Goal: Transaction & Acquisition: Purchase product/service

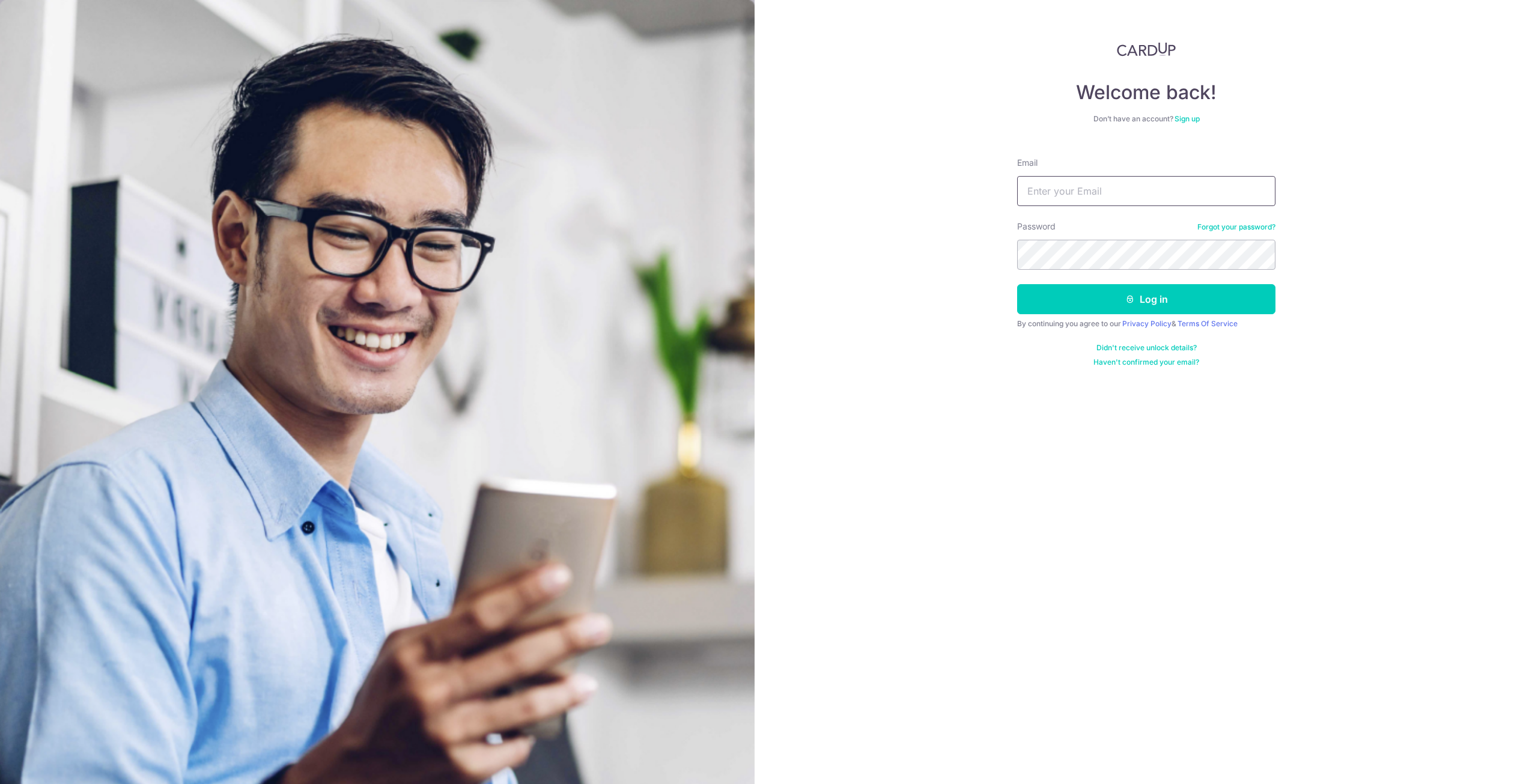
click at [1075, 201] on input "Email" at bounding box center [1146, 191] width 259 height 30
type input "christopher.dominic.goh@gmail.com"
click at [1141, 301] on button "Log in" at bounding box center [1146, 299] width 259 height 30
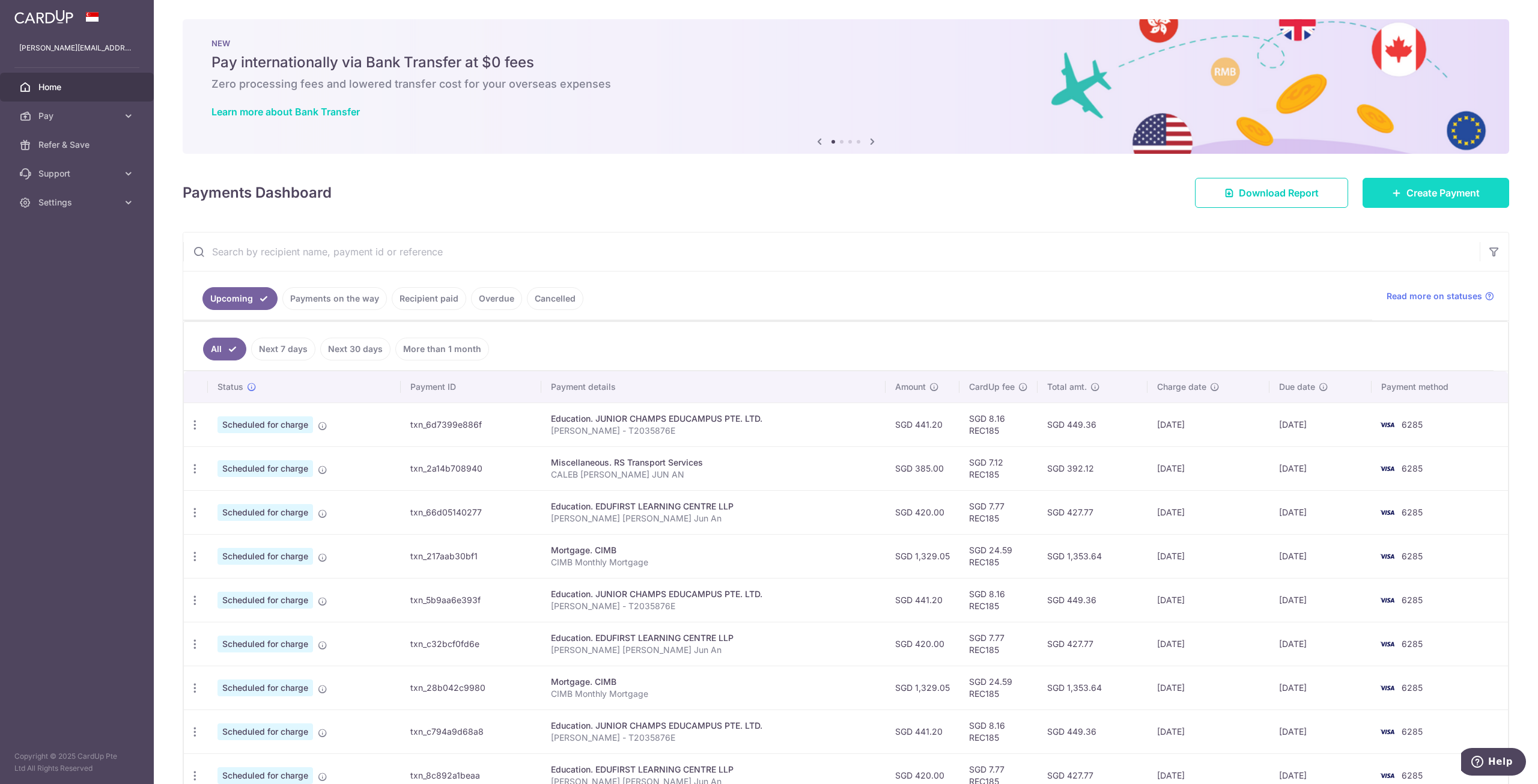
click at [1434, 200] on span "Create Payment" at bounding box center [1443, 193] width 73 height 14
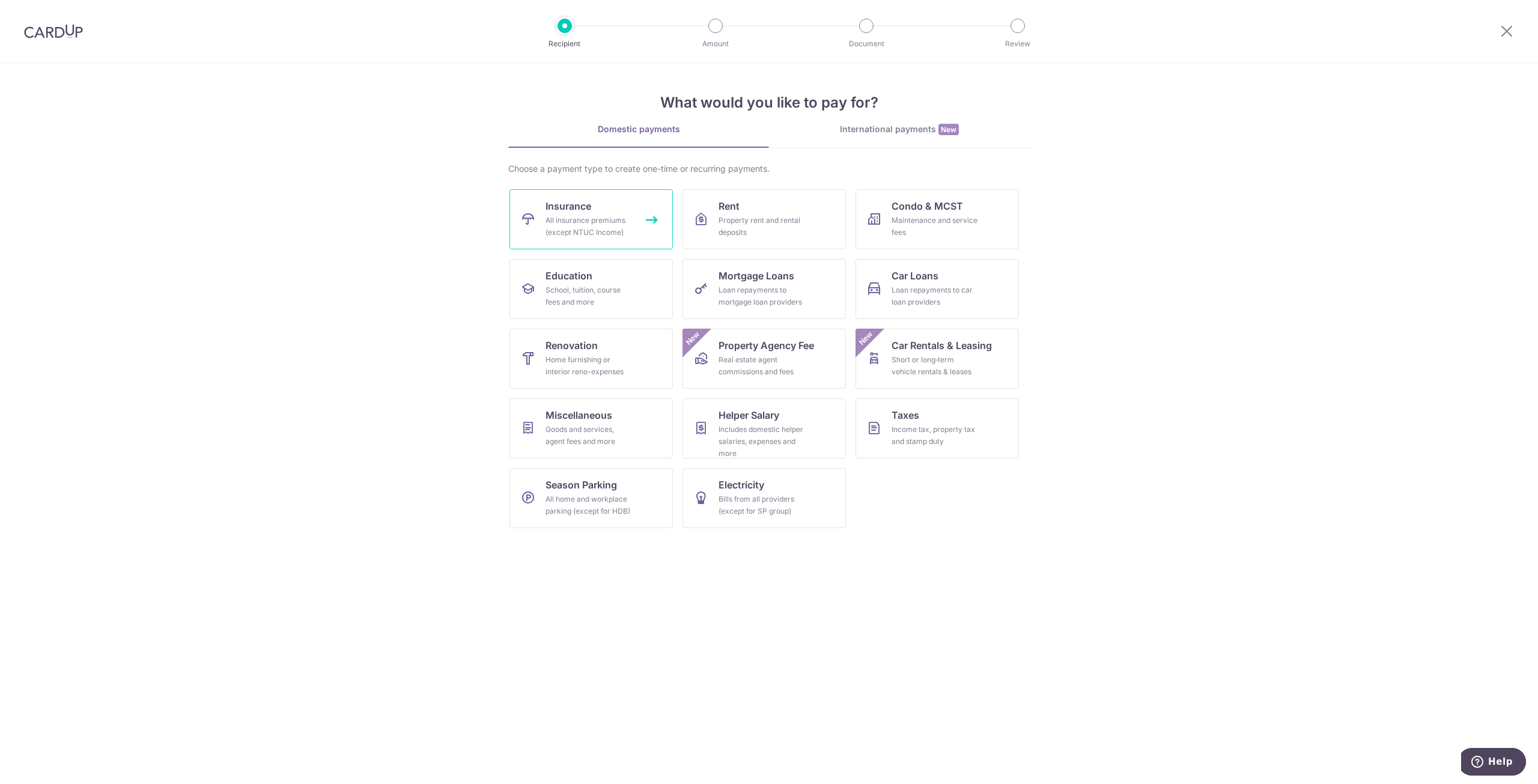
click at [624, 230] on div "All insurance premiums (except NTUC Income)" at bounding box center [589, 226] width 86 height 24
click at [603, 308] on div "School, tuition, course fees and more" at bounding box center [589, 296] width 86 height 24
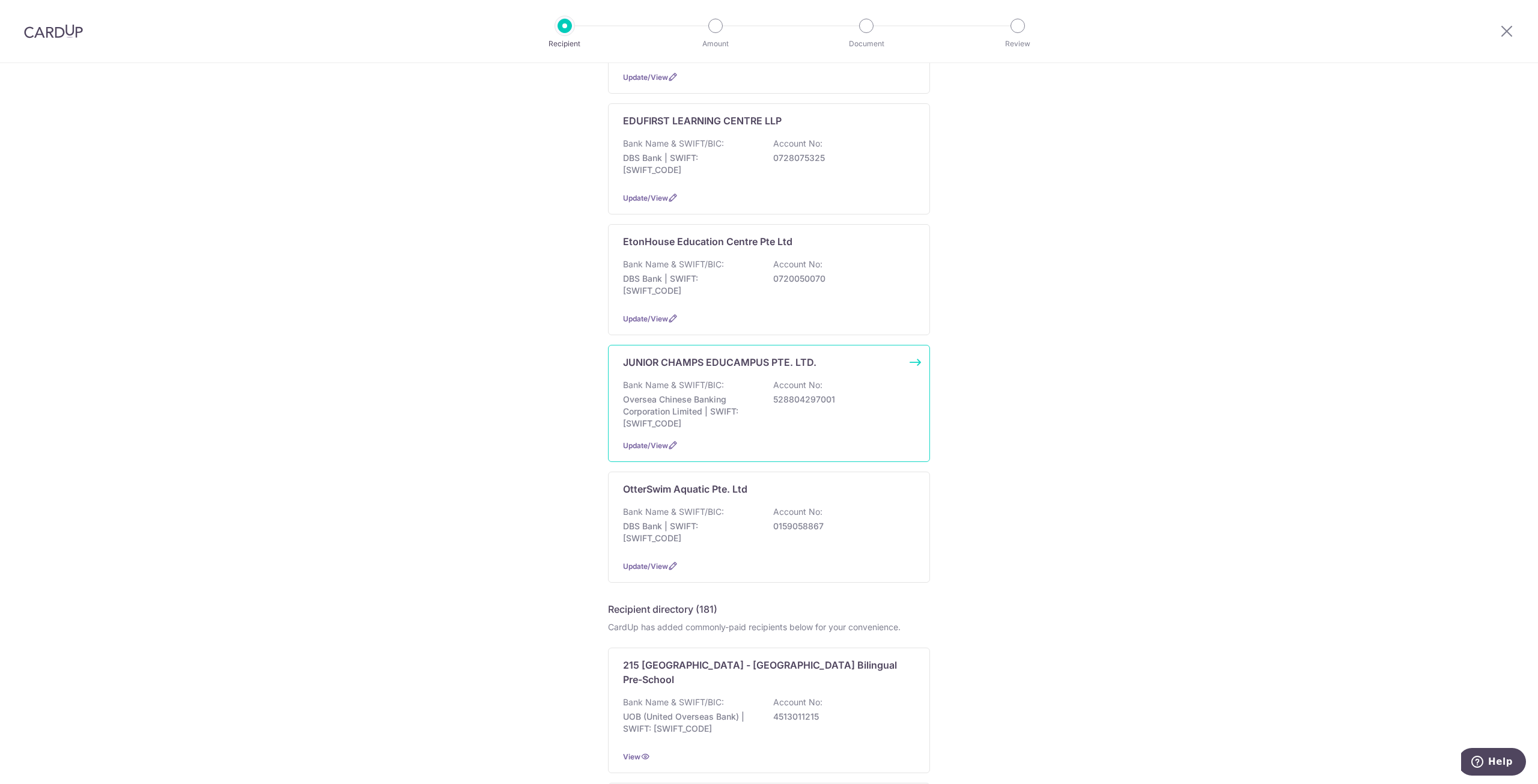
scroll to position [240, 0]
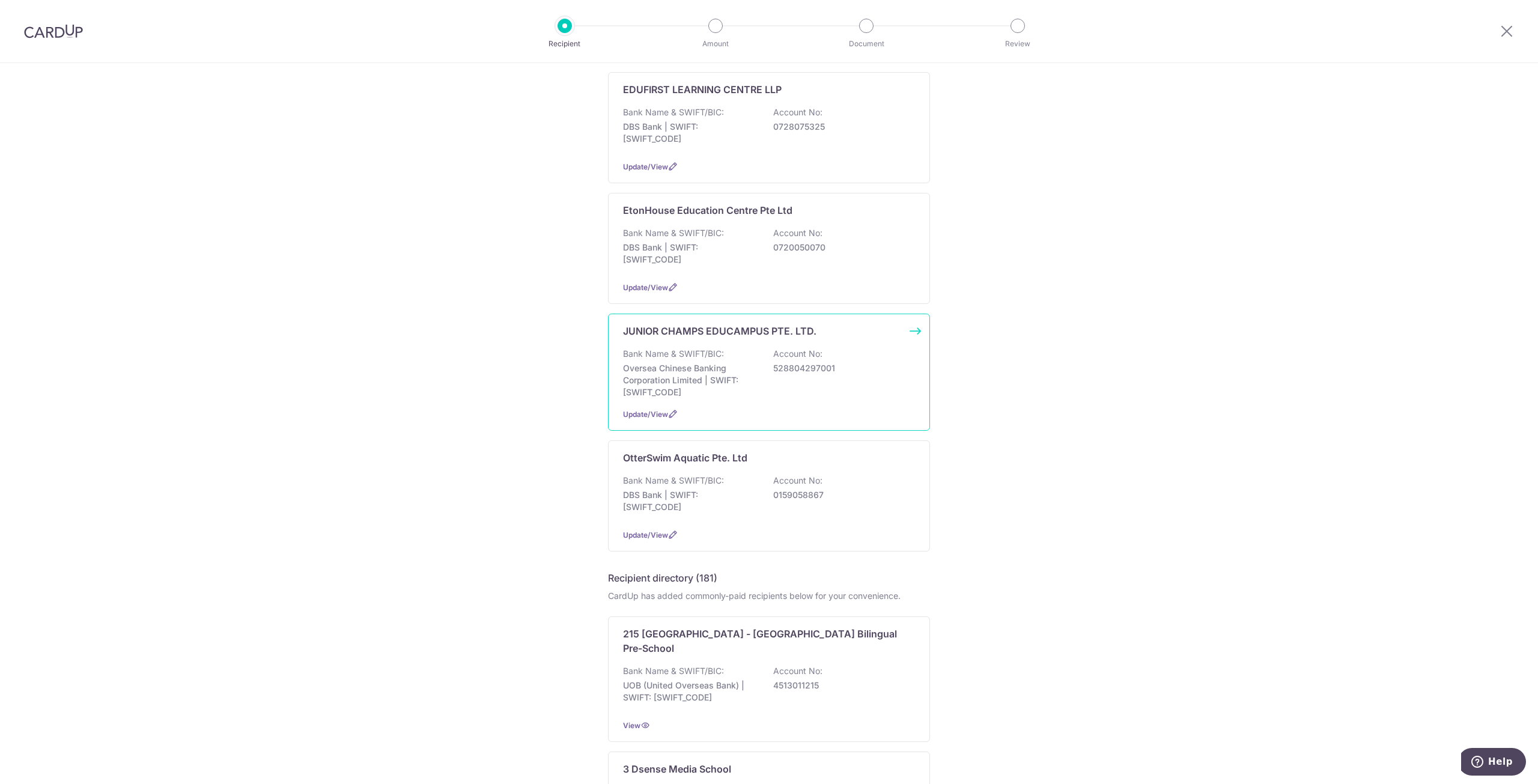
click at [763, 406] on div "JUNIOR CHAMPS EDUCAMPUS PTE. LTD. Bank Name & SWIFT/BIC: Oversea Chinese Bankin…" at bounding box center [769, 372] width 322 height 117
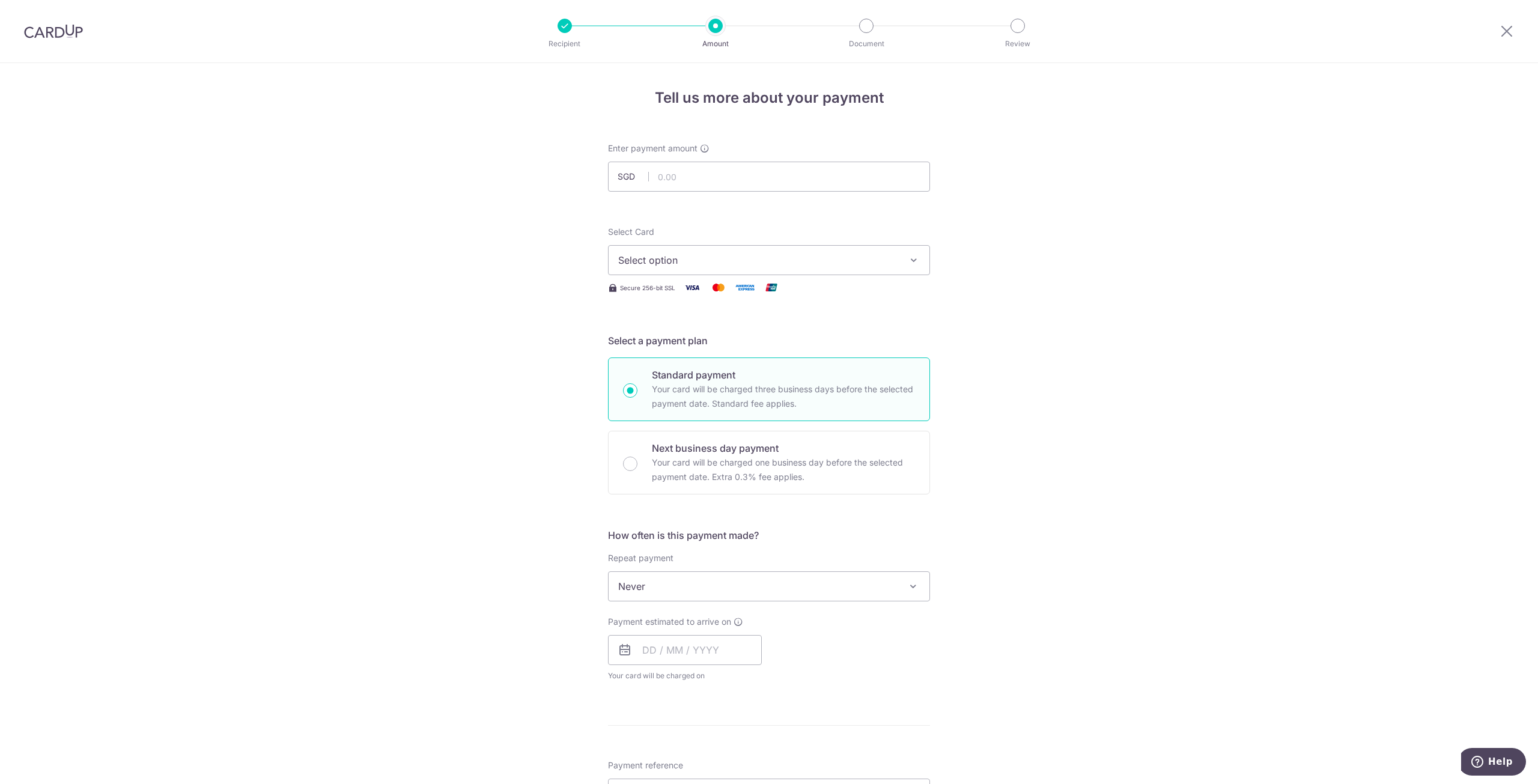
click at [1281, 293] on div "Tell us more about your payment Enter payment amount SGD Select Card Select opt…" at bounding box center [769, 606] width 1538 height 1086
drag, startPoint x: 1001, startPoint y: 163, endPoint x: 965, endPoint y: 165, distance: 36.1
click at [1001, 163] on div "Tell us more about your payment Enter payment amount SGD Select Card Select opt…" at bounding box center [769, 606] width 1538 height 1086
click at [806, 161] on div "Enter payment amount SGD" at bounding box center [769, 167] width 322 height 49
click at [812, 178] on input "text" at bounding box center [769, 177] width 322 height 30
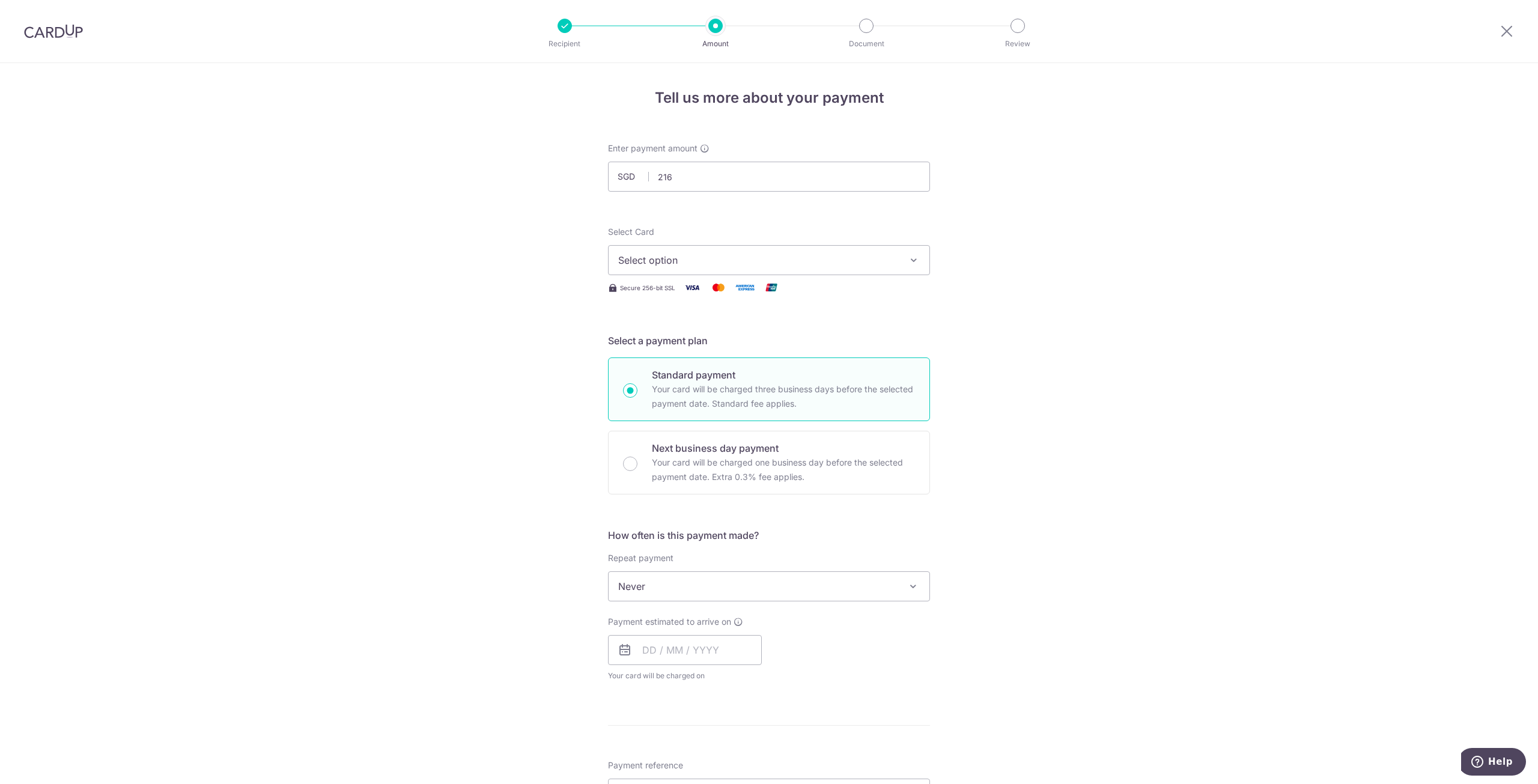
type input "216.00"
click at [1175, 190] on div "Tell us more about your payment Enter payment amount SGD 216.00 216.00 Select C…" at bounding box center [769, 606] width 1538 height 1086
click at [801, 268] on button "Select option" at bounding box center [769, 260] width 322 height 30
click at [788, 342] on span "**** 6285" at bounding box center [769, 346] width 302 height 14
click at [1144, 338] on div "Tell us more about your payment Enter payment amount SGD 216.00 216.00 Select C…" at bounding box center [769, 606] width 1538 height 1086
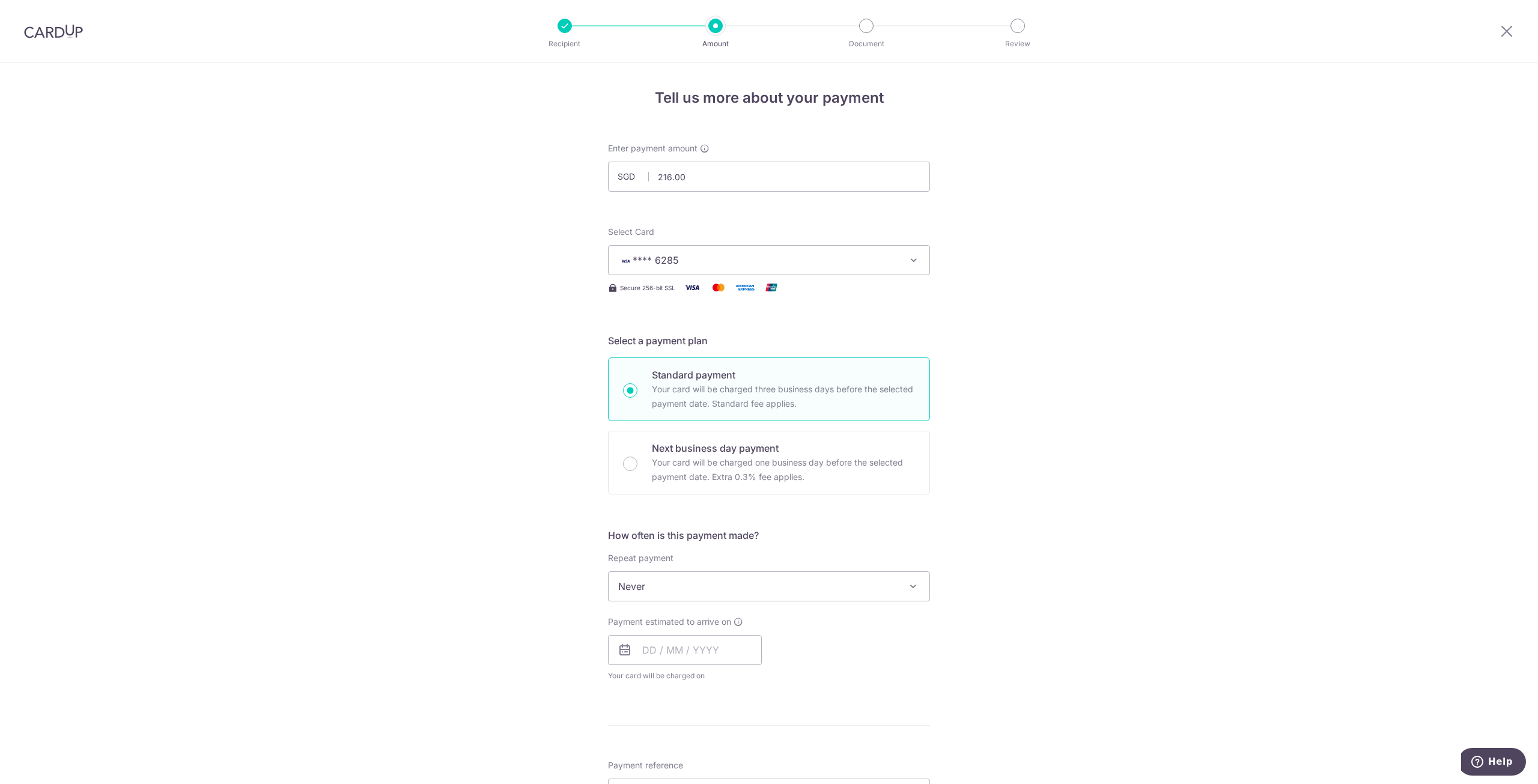
click at [843, 588] on span "Never" at bounding box center [769, 586] width 321 height 29
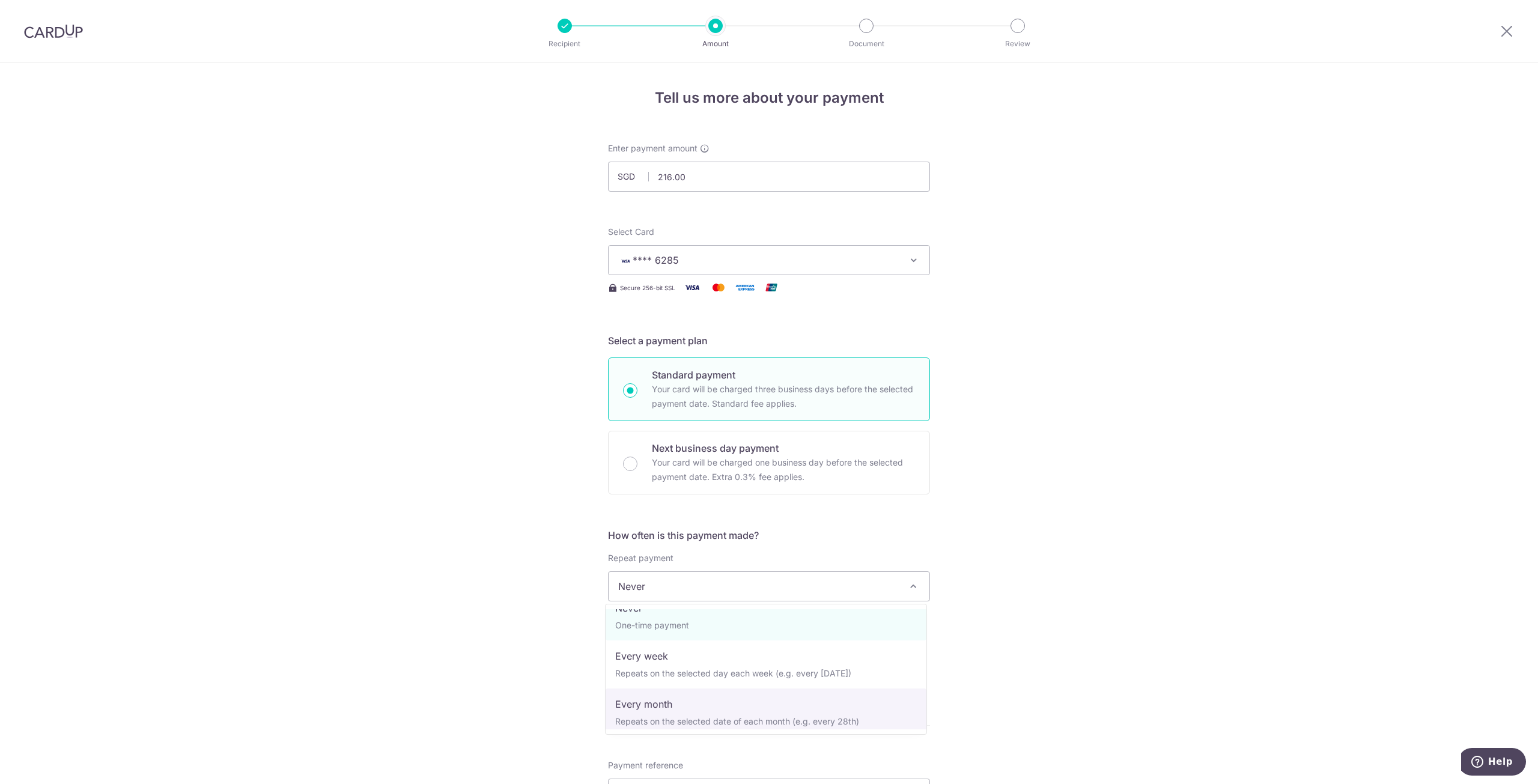
scroll to position [60, 0]
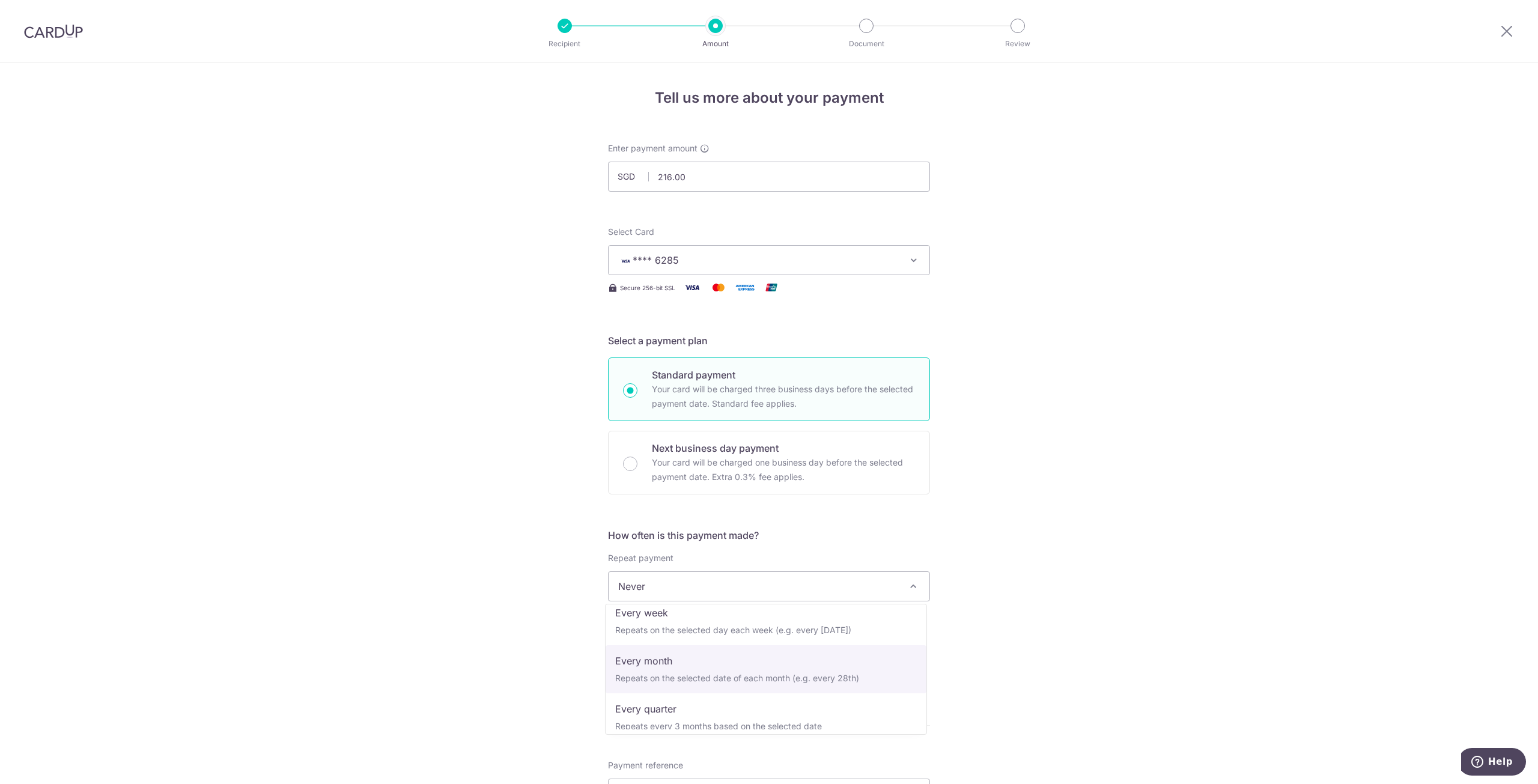
select select "3"
click at [700, 645] on input "text" at bounding box center [685, 650] width 154 height 30
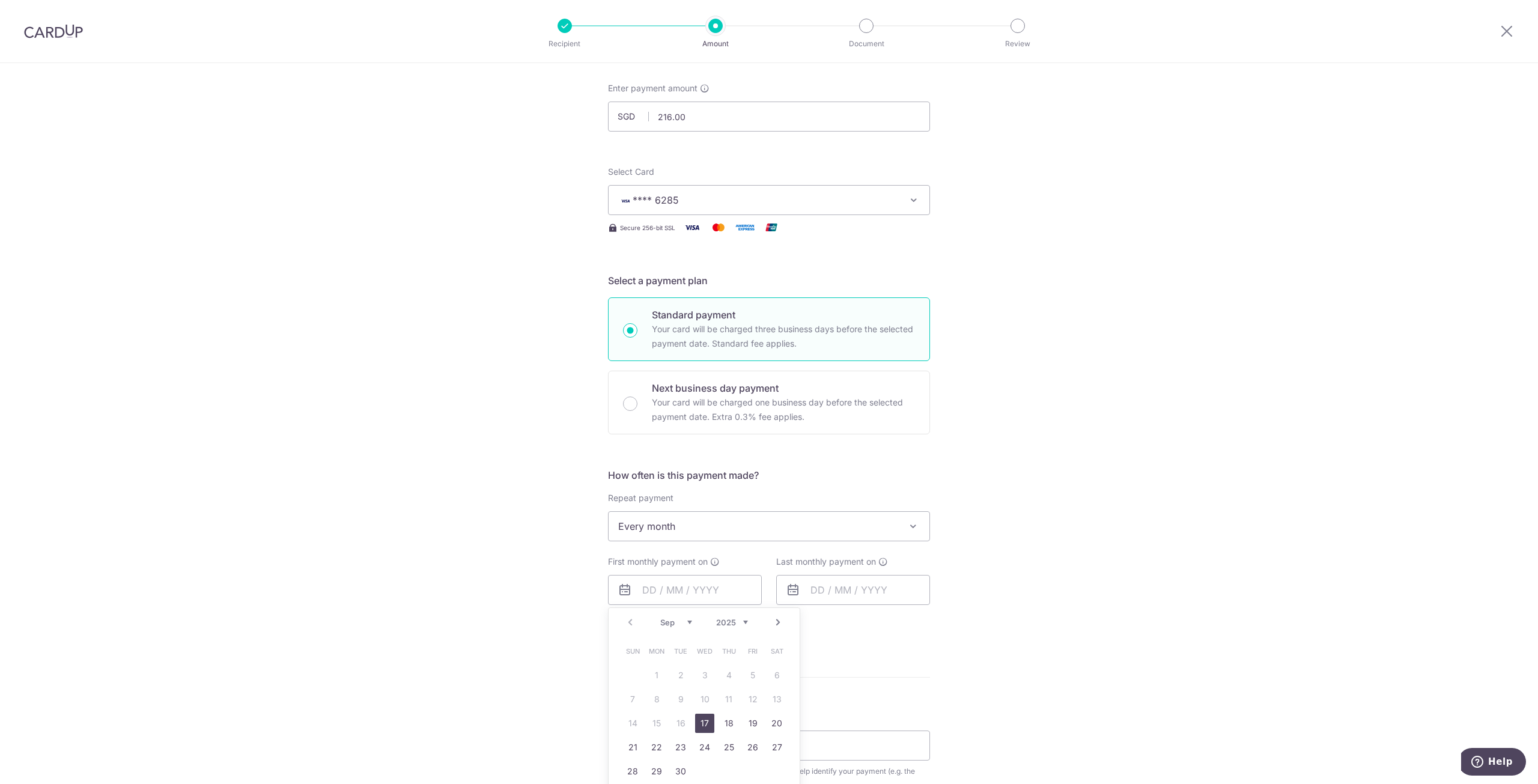
click at [707, 720] on link "17" at bounding box center [705, 722] width 19 height 19
type input "[DATE]"
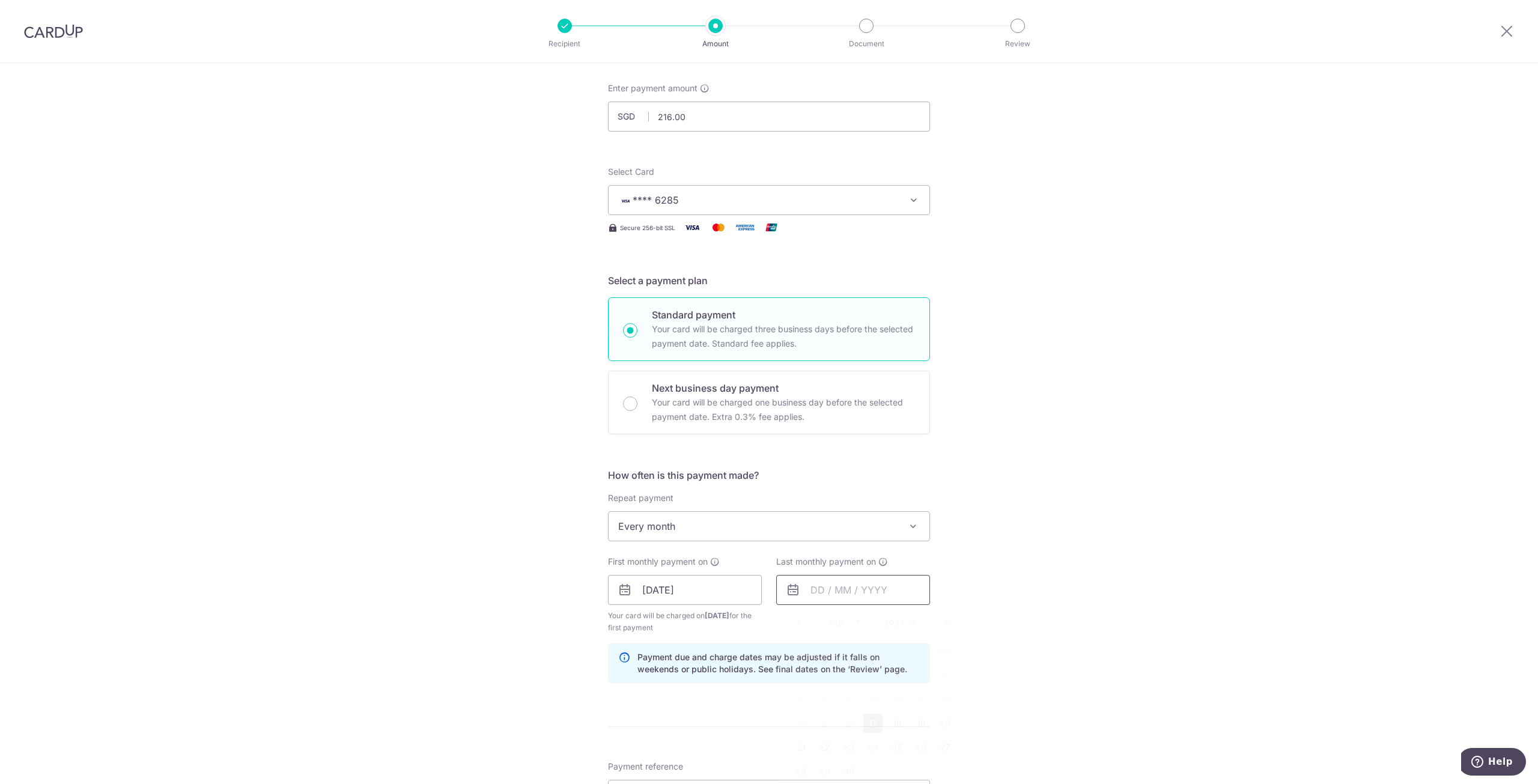
click at [839, 600] on input "text" at bounding box center [853, 590] width 154 height 30
click at [947, 626] on link "Next" at bounding box center [946, 622] width 14 height 14
click at [919, 725] on link "17" at bounding box center [921, 722] width 19 height 19
type input "17/10/2025"
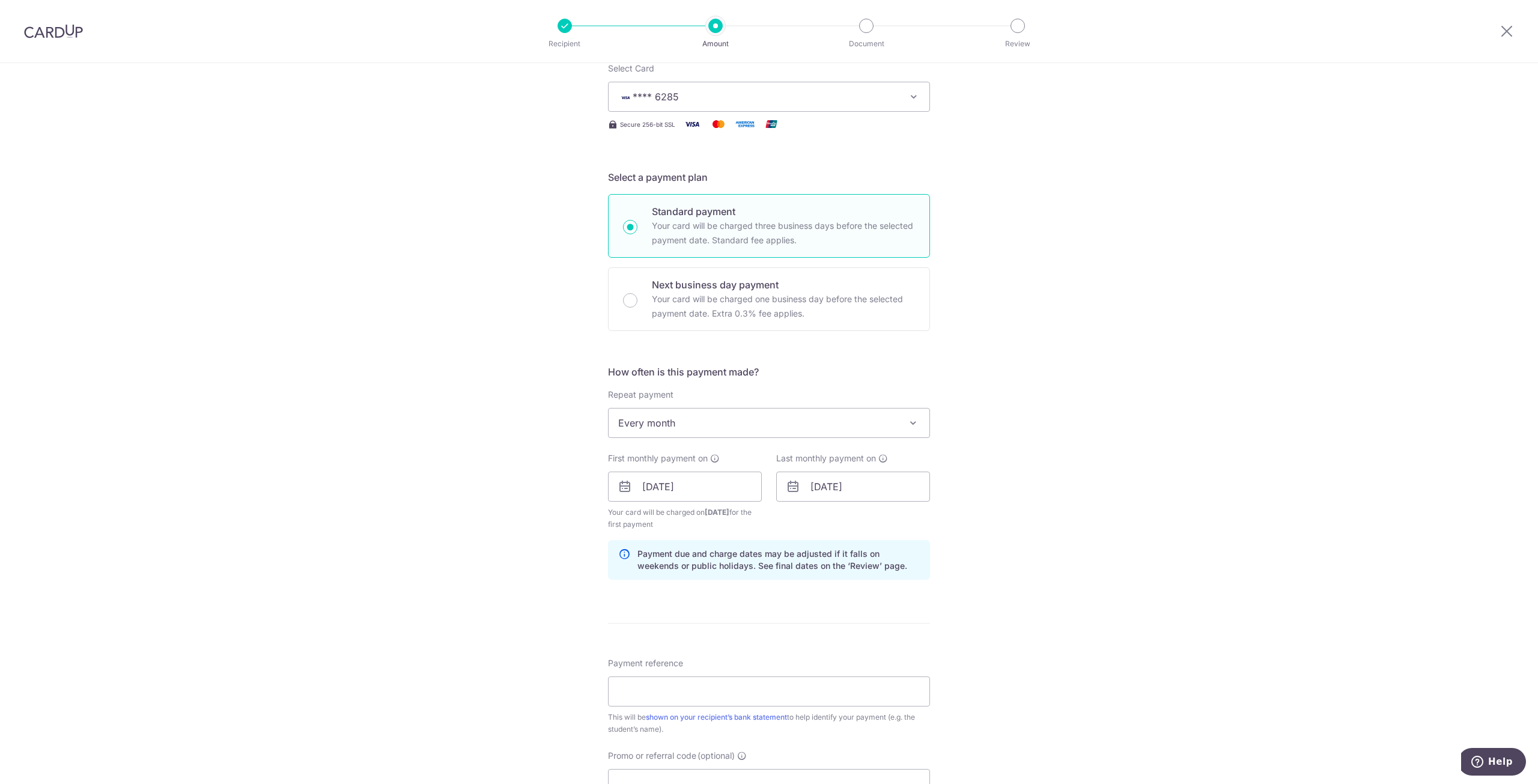
scroll to position [240, 0]
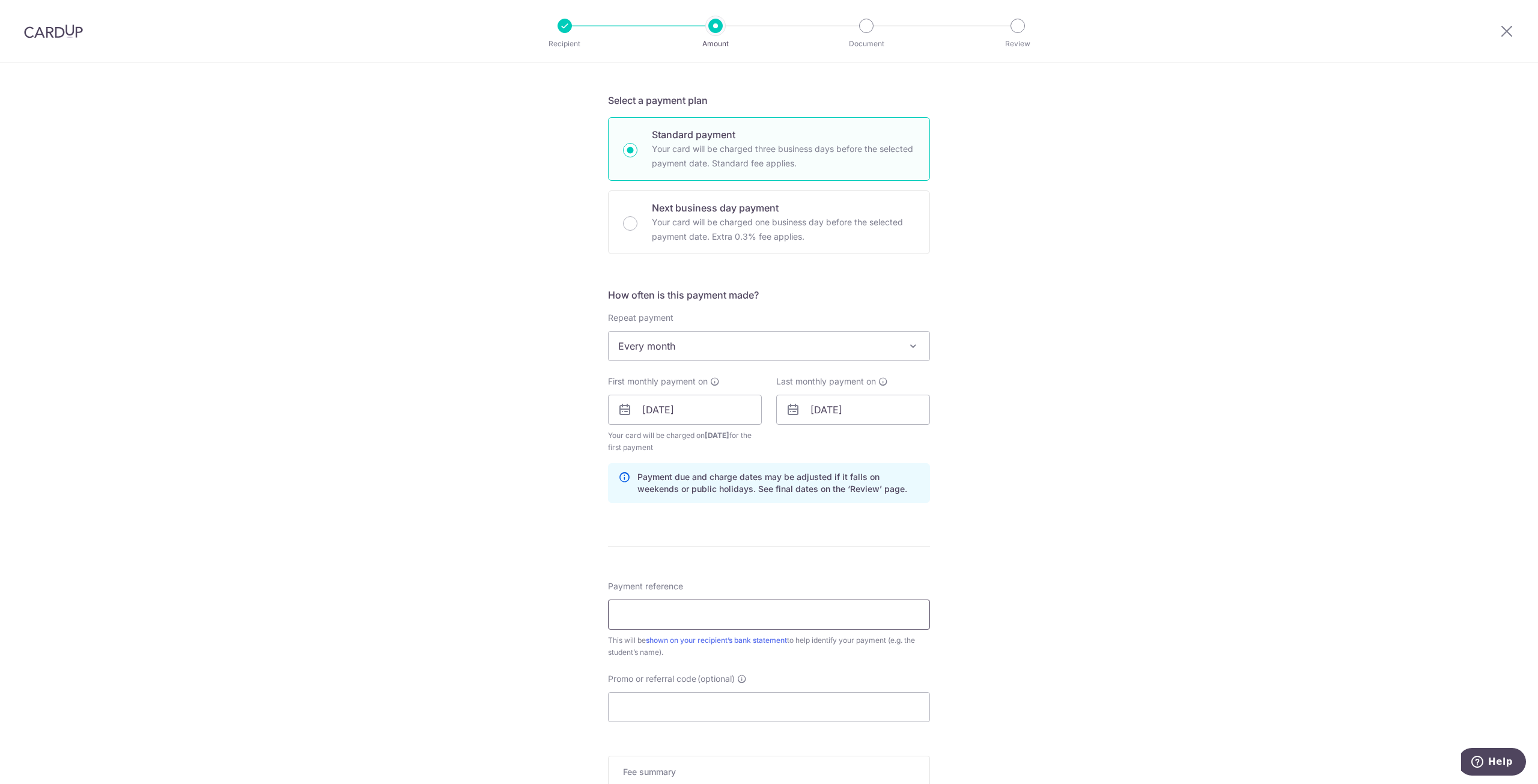
click at [643, 618] on input "Payment reference" at bounding box center [769, 615] width 322 height 30
click at [1253, 317] on div "Tell us more about your payment Enter payment amount SGD 216.00 216.00 Select C…" at bounding box center [769, 397] width 1538 height 1148
click at [731, 612] on input "Payment reference" at bounding box center [769, 615] width 322 height 30
click at [1175, 547] on div "Tell us more about your payment Enter payment amount SGD 216.00 216.00 Select C…" at bounding box center [769, 397] width 1538 height 1148
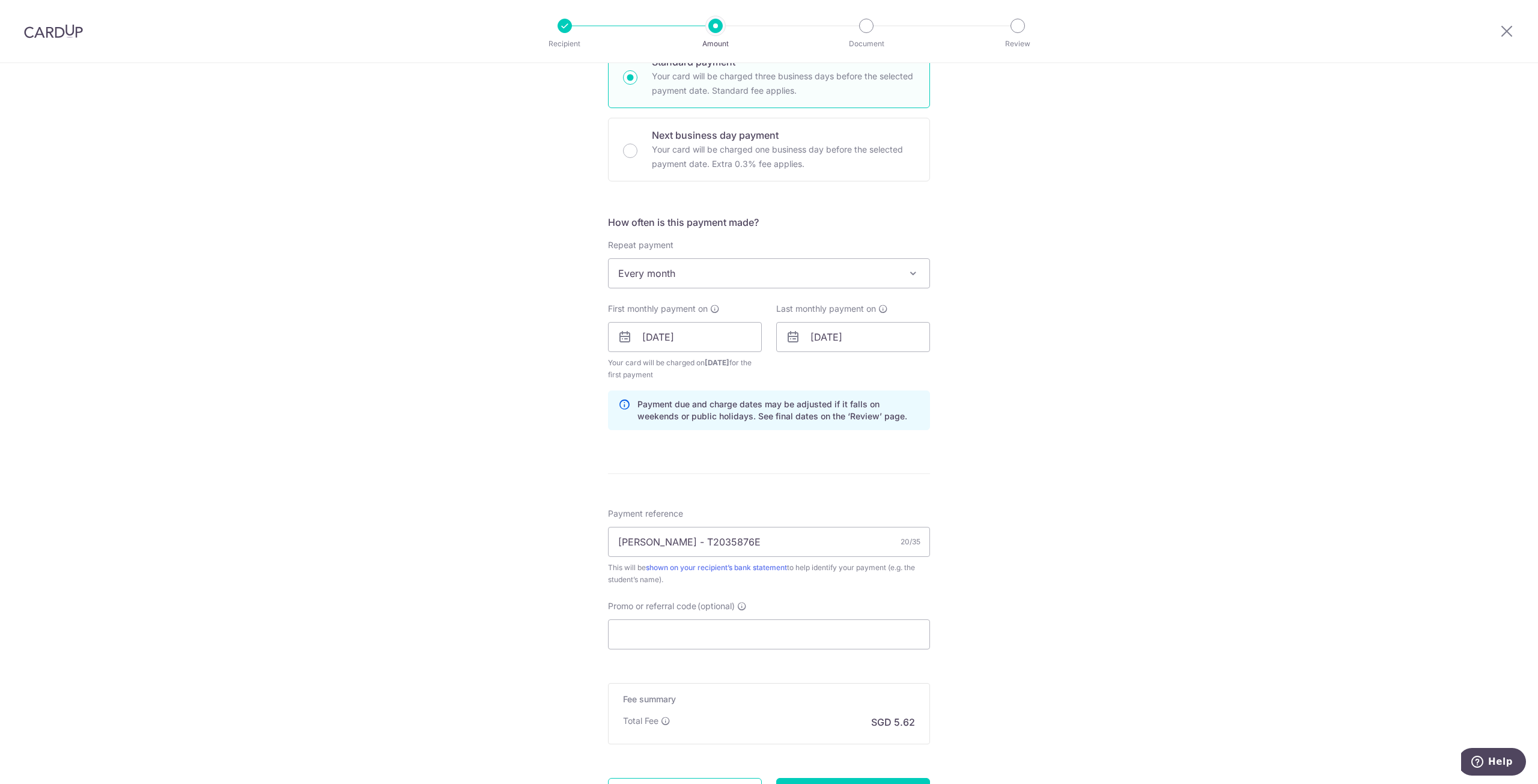
scroll to position [361, 0]
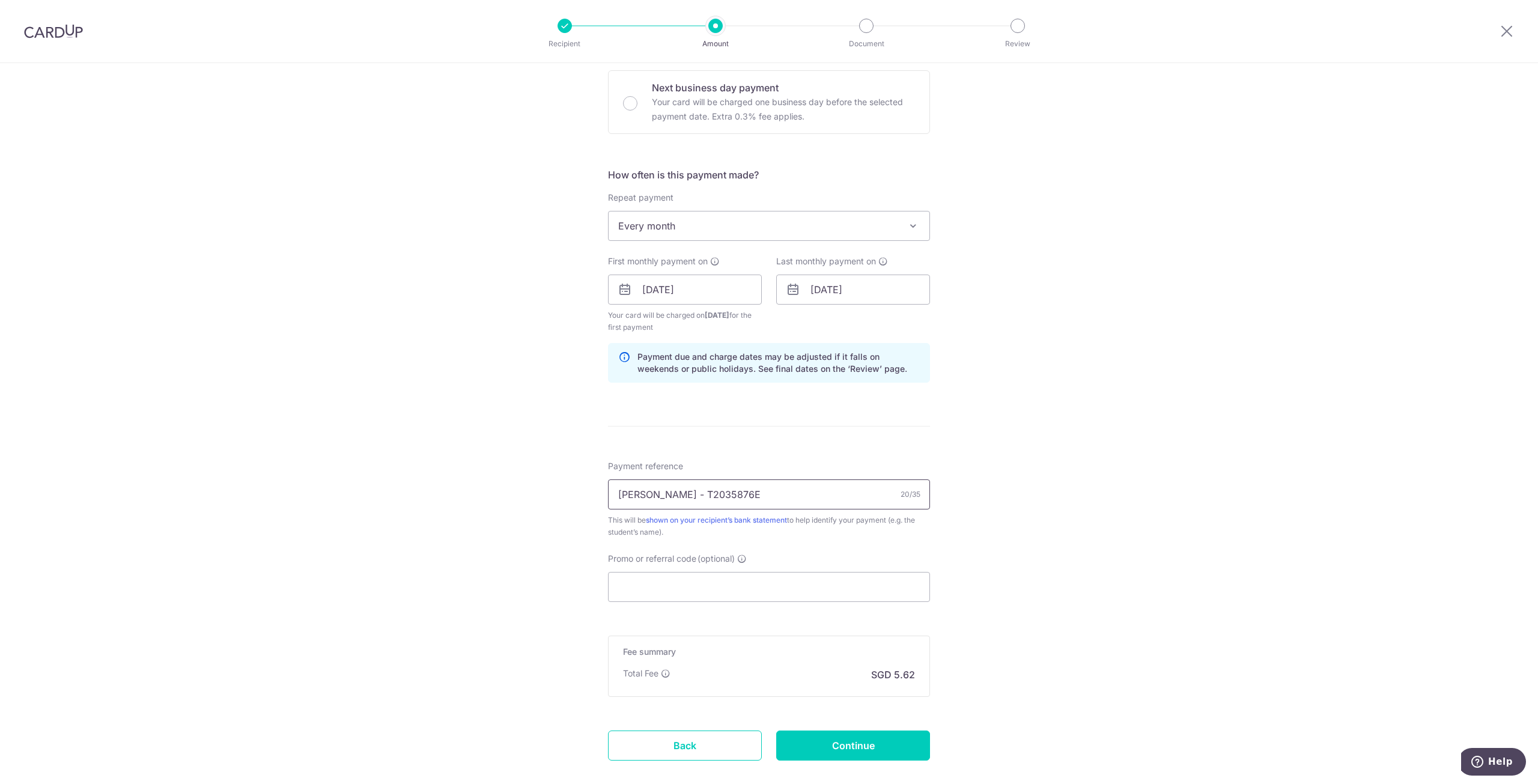
drag, startPoint x: 741, startPoint y: 491, endPoint x: 693, endPoint y: 487, distance: 48.2
click at [667, 489] on input "[PERSON_NAME] - T2035876E" at bounding box center [769, 494] width 322 height 30
click at [1090, 520] on div "Tell us more about your payment Enter payment amount SGD 216.00 216.00 Select C…" at bounding box center [769, 277] width 1538 height 1148
click at [716, 499] on input "Axel Goh - K1" at bounding box center [769, 494] width 322 height 30
type input "Uniform - [PERSON_NAME] (K1)"
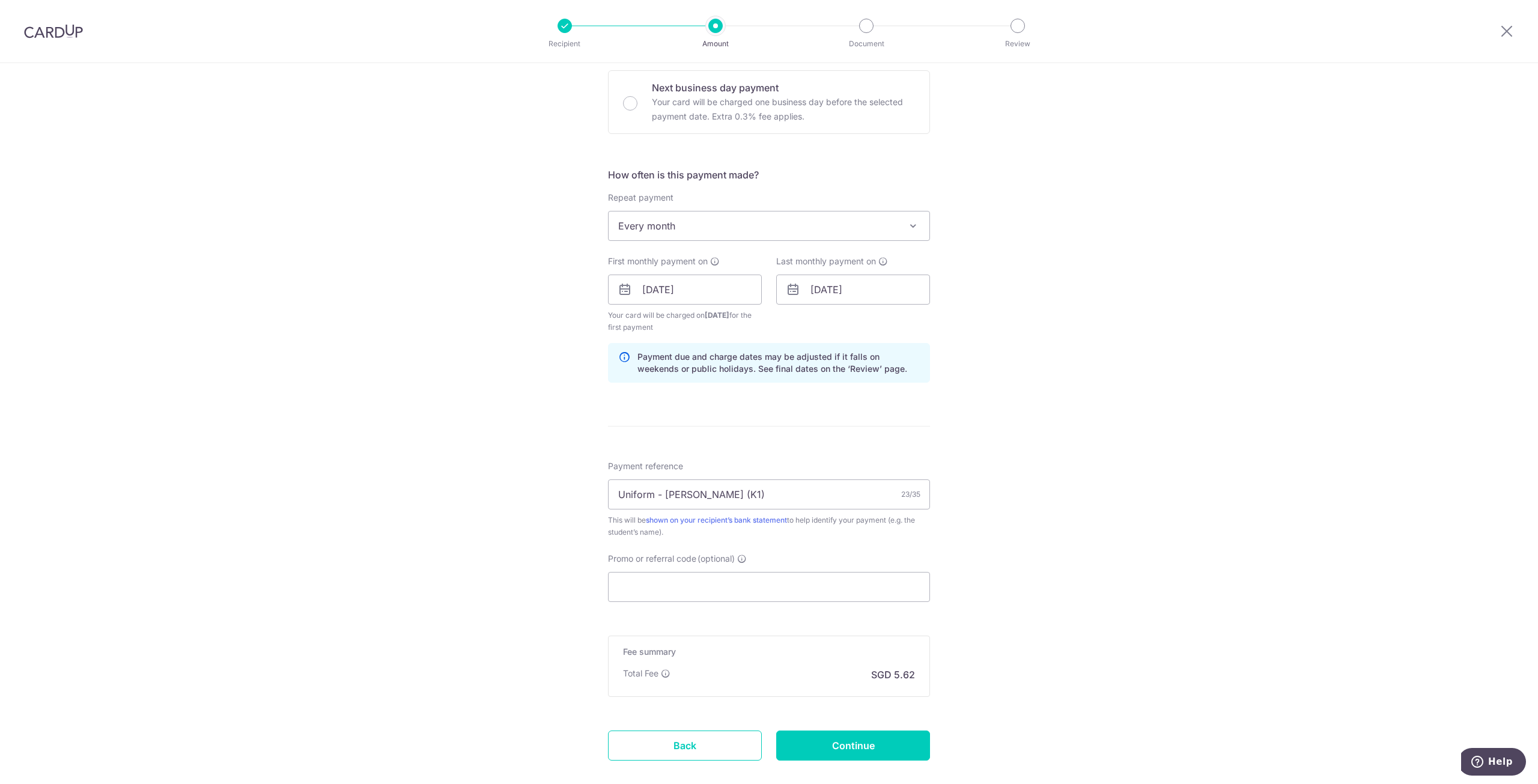
click at [1308, 459] on div "Tell us more about your payment Enter payment amount SGD 216.00 216.00 Select C…" at bounding box center [769, 277] width 1538 height 1148
click at [835, 594] on input "Promo or referral code (optional)" at bounding box center [769, 587] width 322 height 30
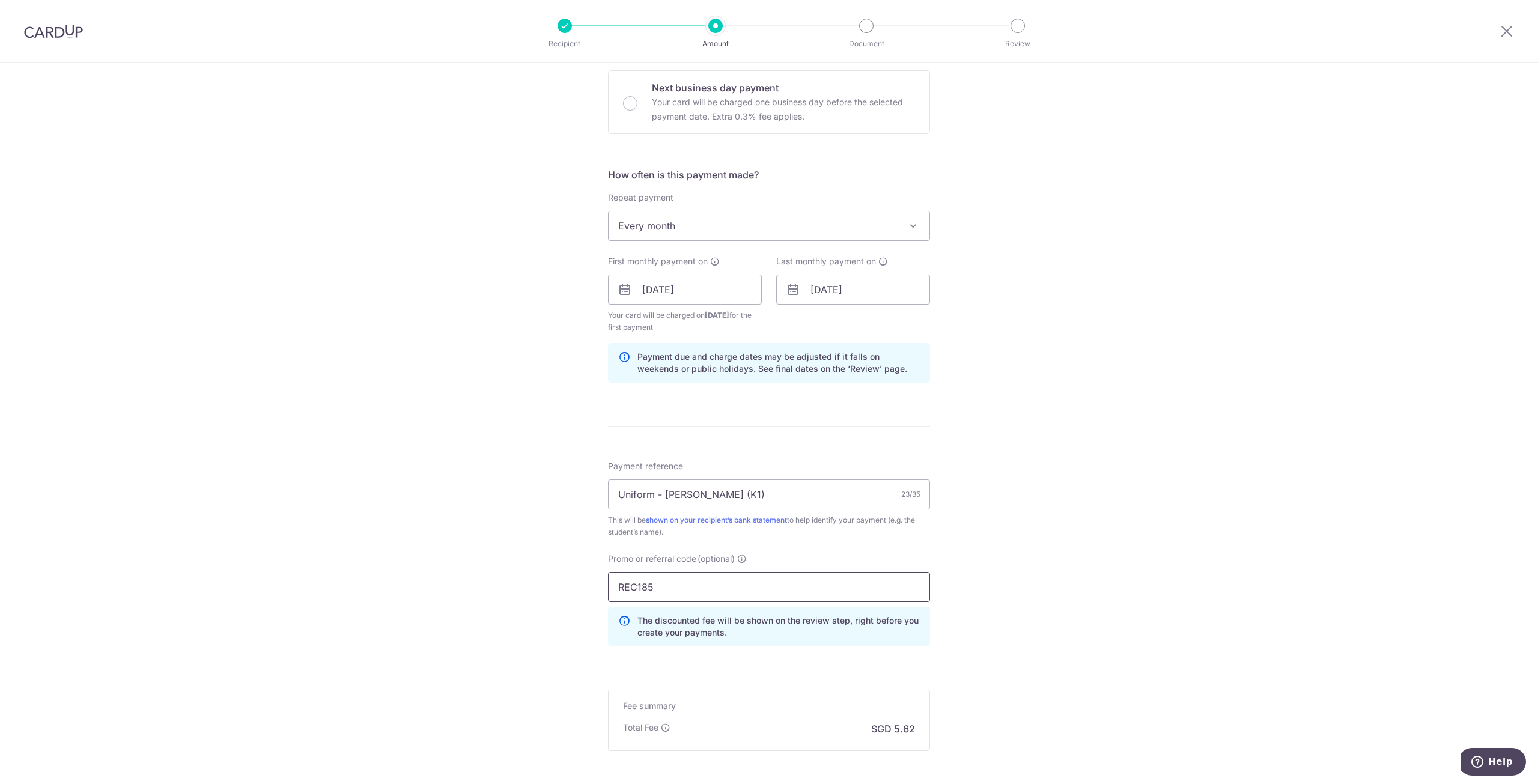
type input "REC185"
click at [1209, 489] on div "Tell us more about your payment Enter payment amount SGD 216.00 216.00 Select C…" at bounding box center [769, 304] width 1538 height 1202
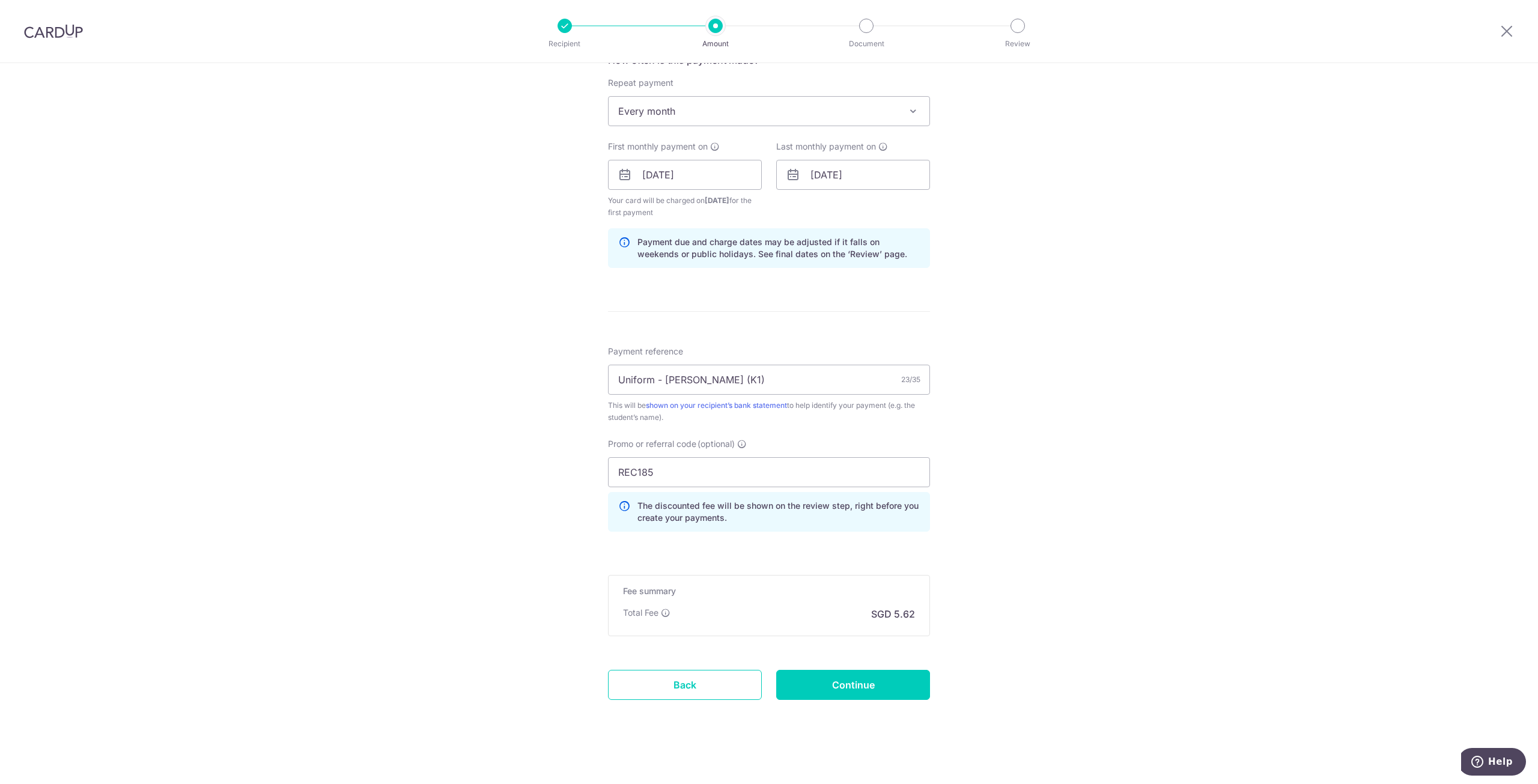
scroll to position [480, 0]
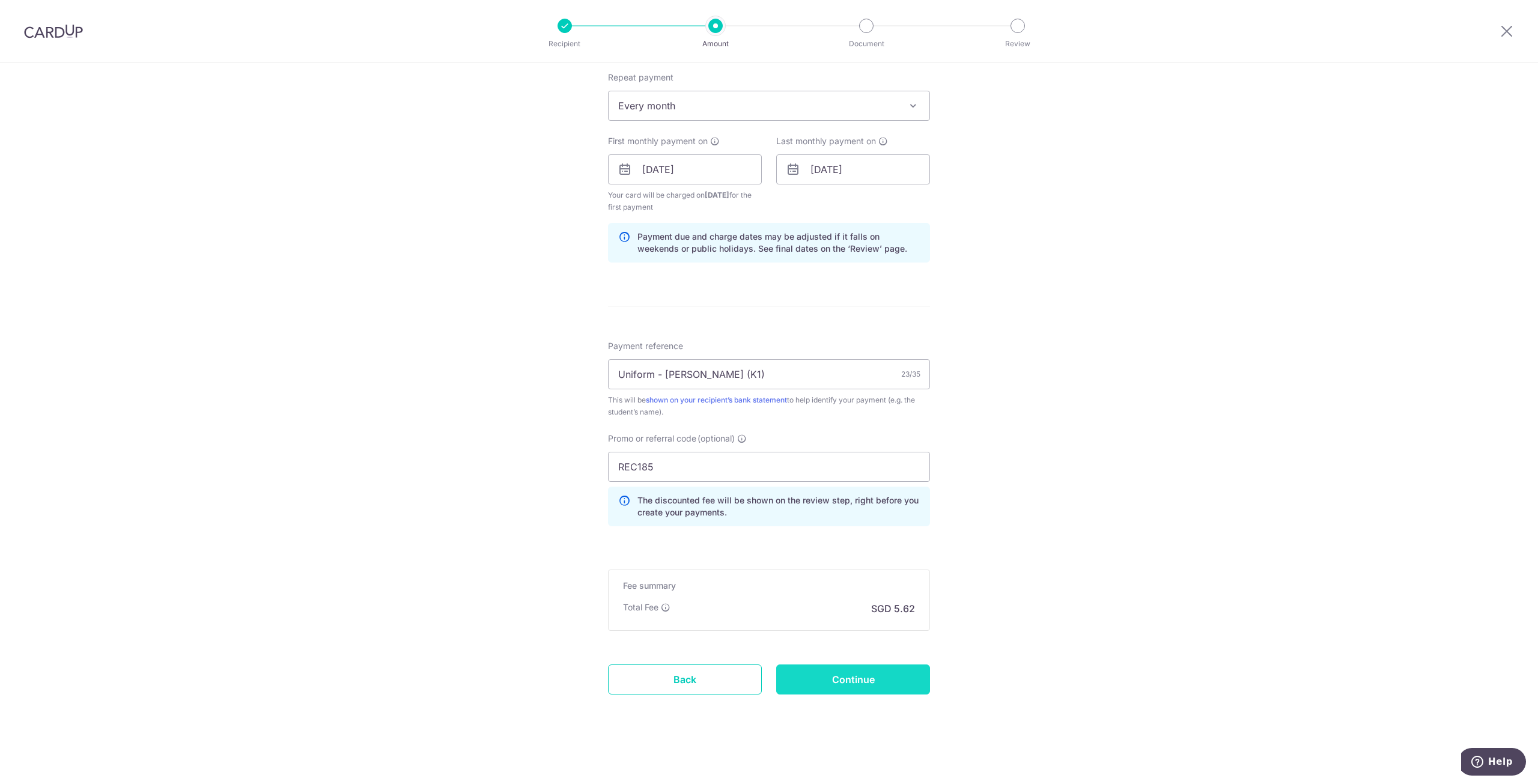
click at [901, 673] on input "Continue" at bounding box center [853, 679] width 154 height 30
type input "Create Schedule"
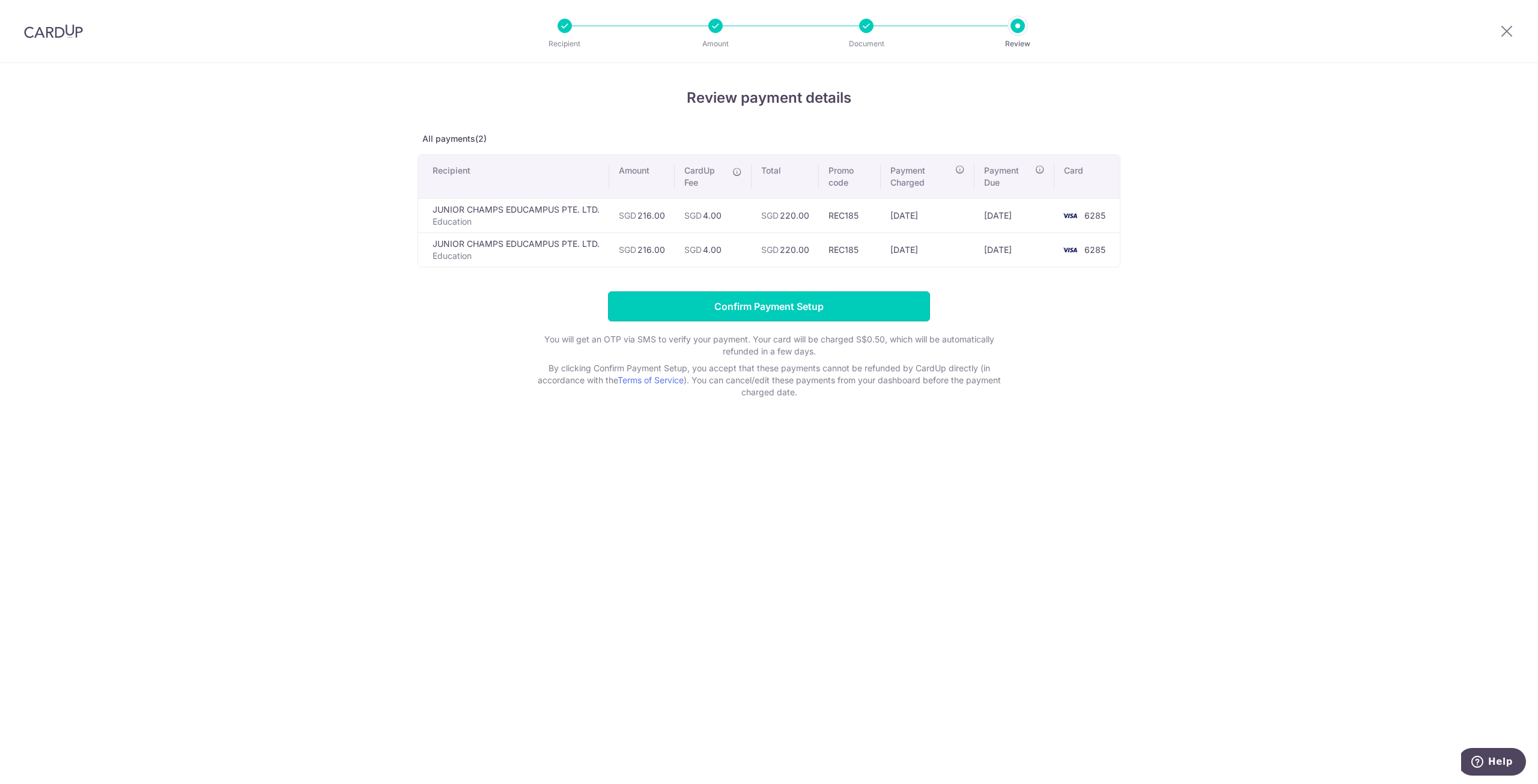
click at [775, 312] on input "Confirm Payment Setup" at bounding box center [769, 306] width 322 height 30
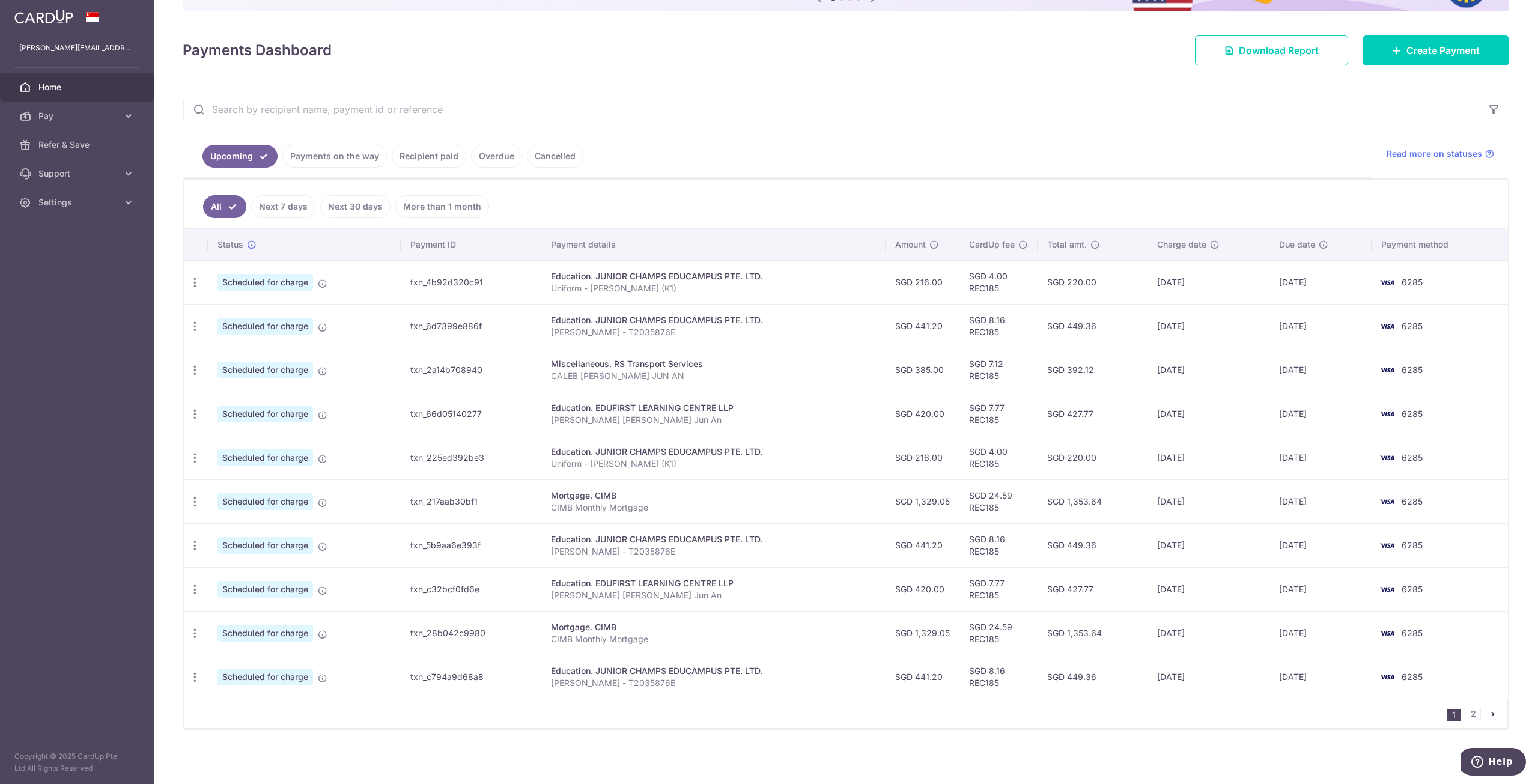
scroll to position [145, 0]
click at [202, 457] on div "Update payment Cancel payment" at bounding box center [195, 455] width 22 height 22
click at [194, 456] on icon "button" at bounding box center [194, 455] width 12 height 12
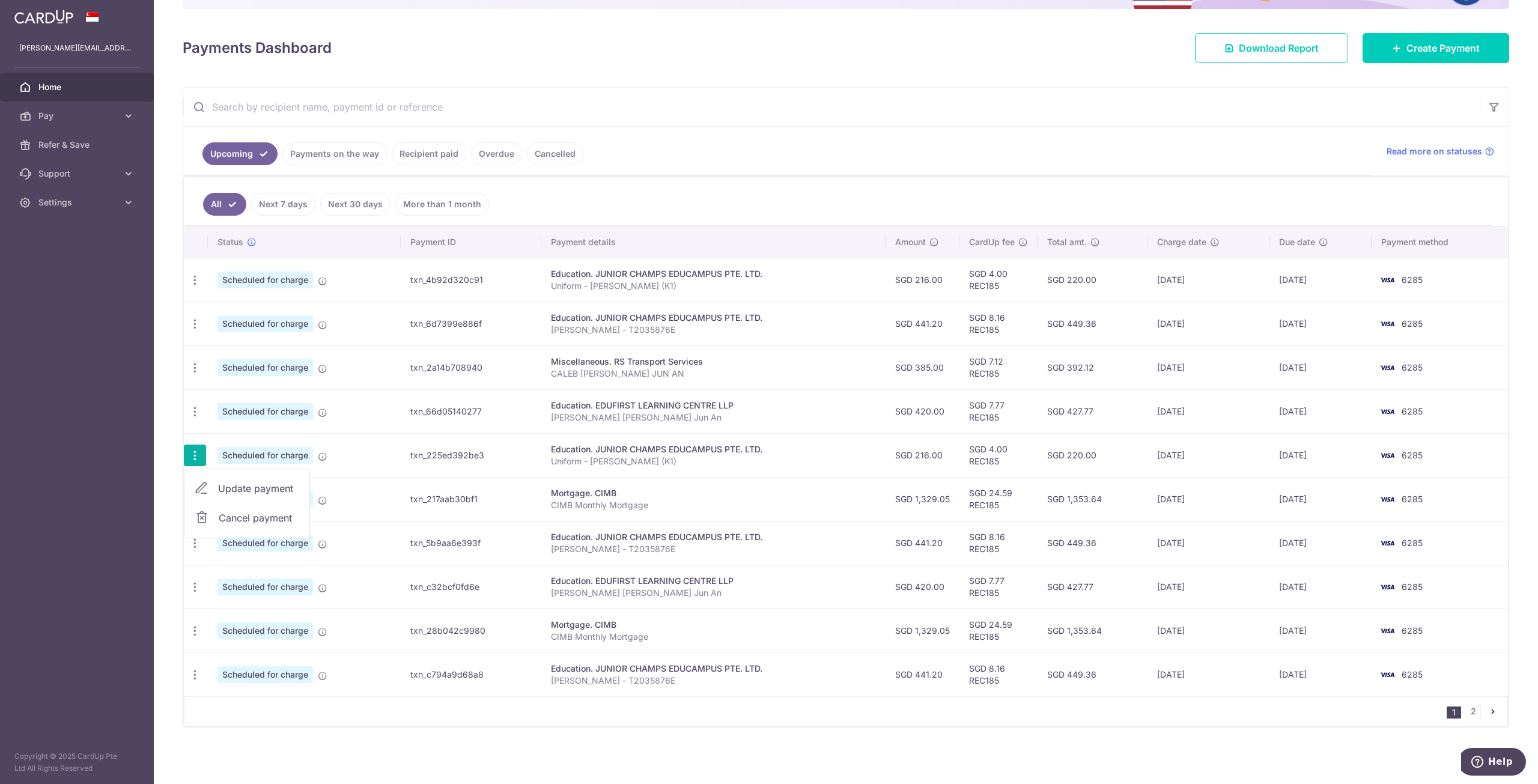
click at [234, 512] on span "Cancel payment" at bounding box center [259, 518] width 81 height 14
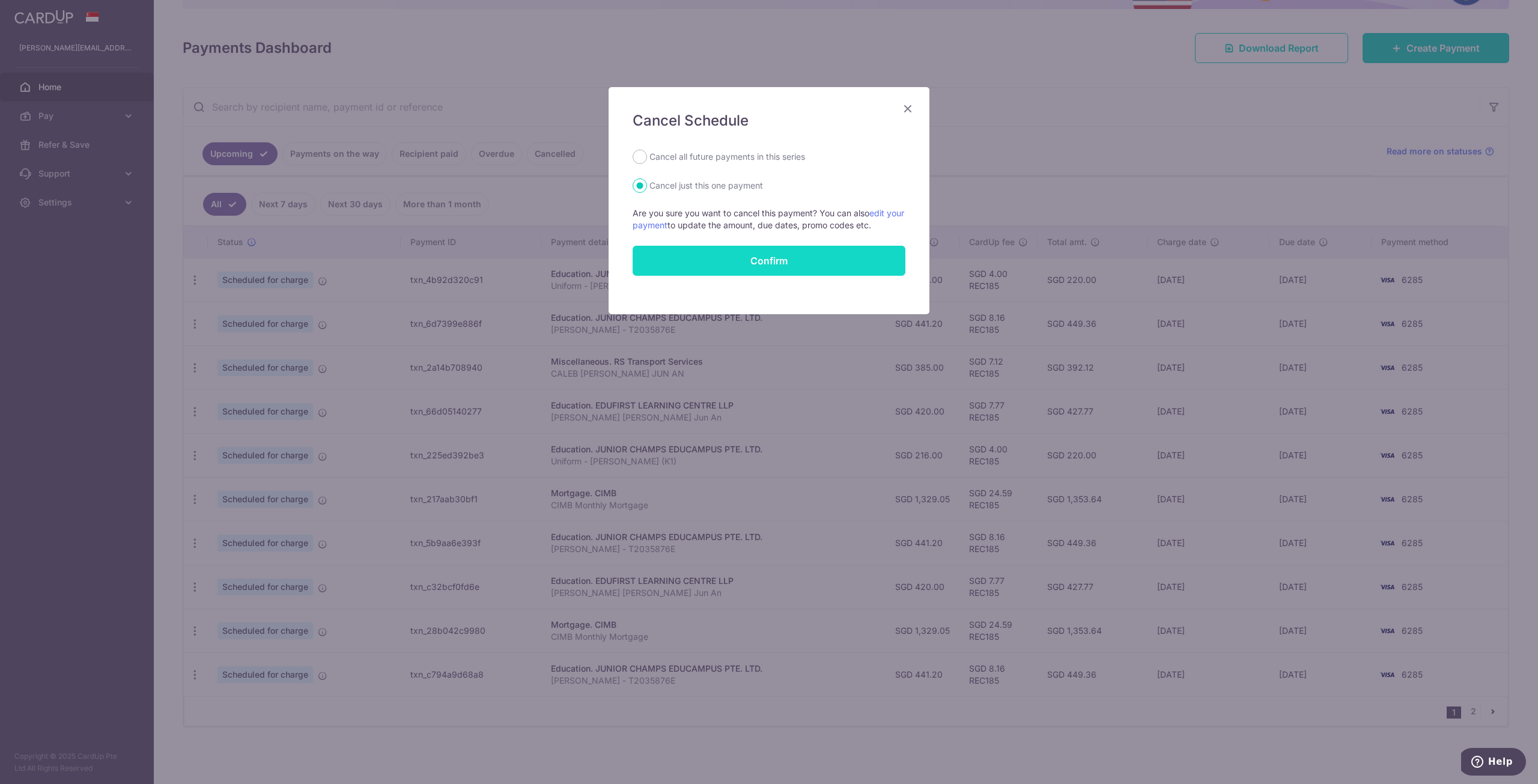
click at [777, 255] on button "Confirm" at bounding box center [769, 260] width 273 height 30
